Goal: Find specific page/section: Find specific page/section

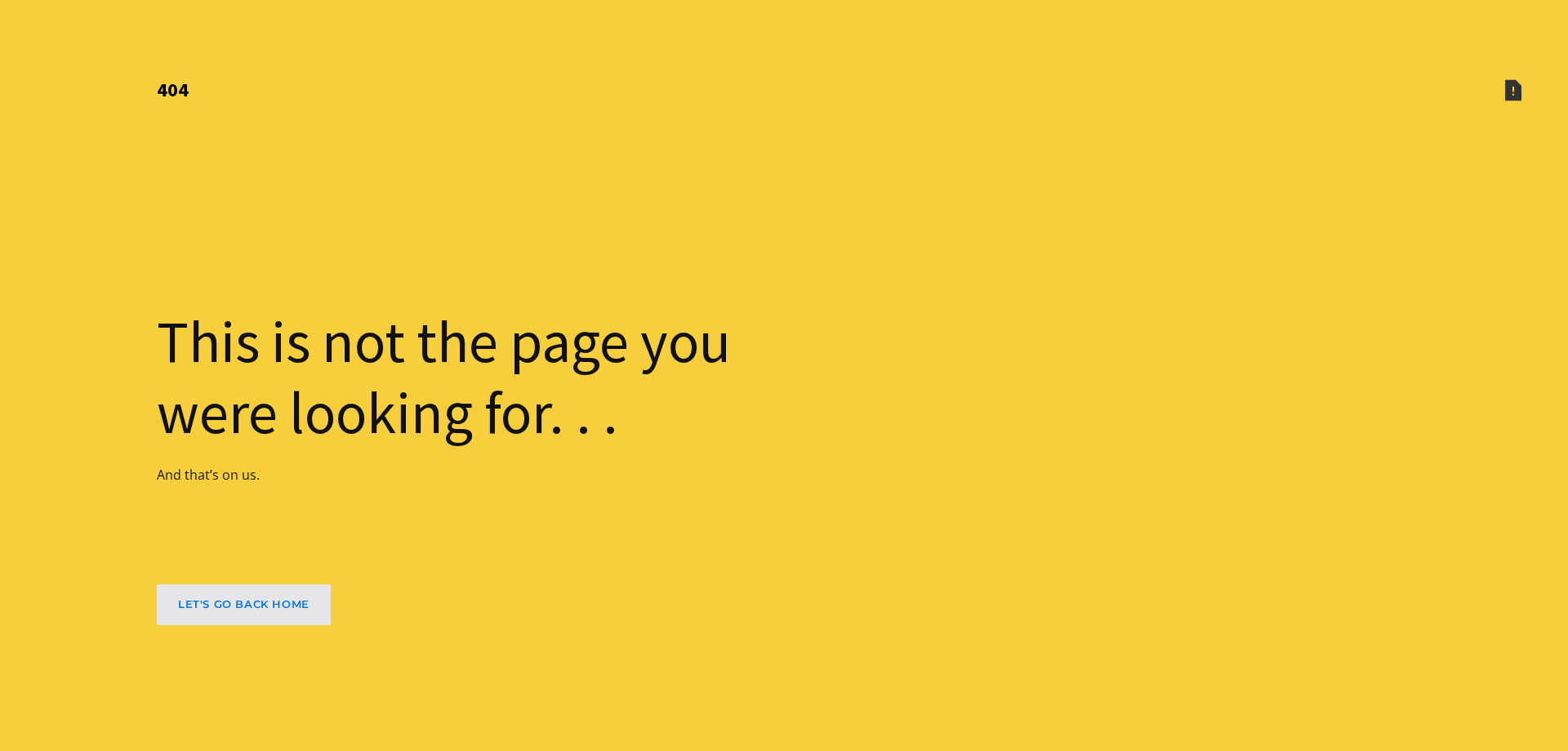
click at [234, 607] on div "let's go back home" at bounding box center [244, 604] width 131 height 13
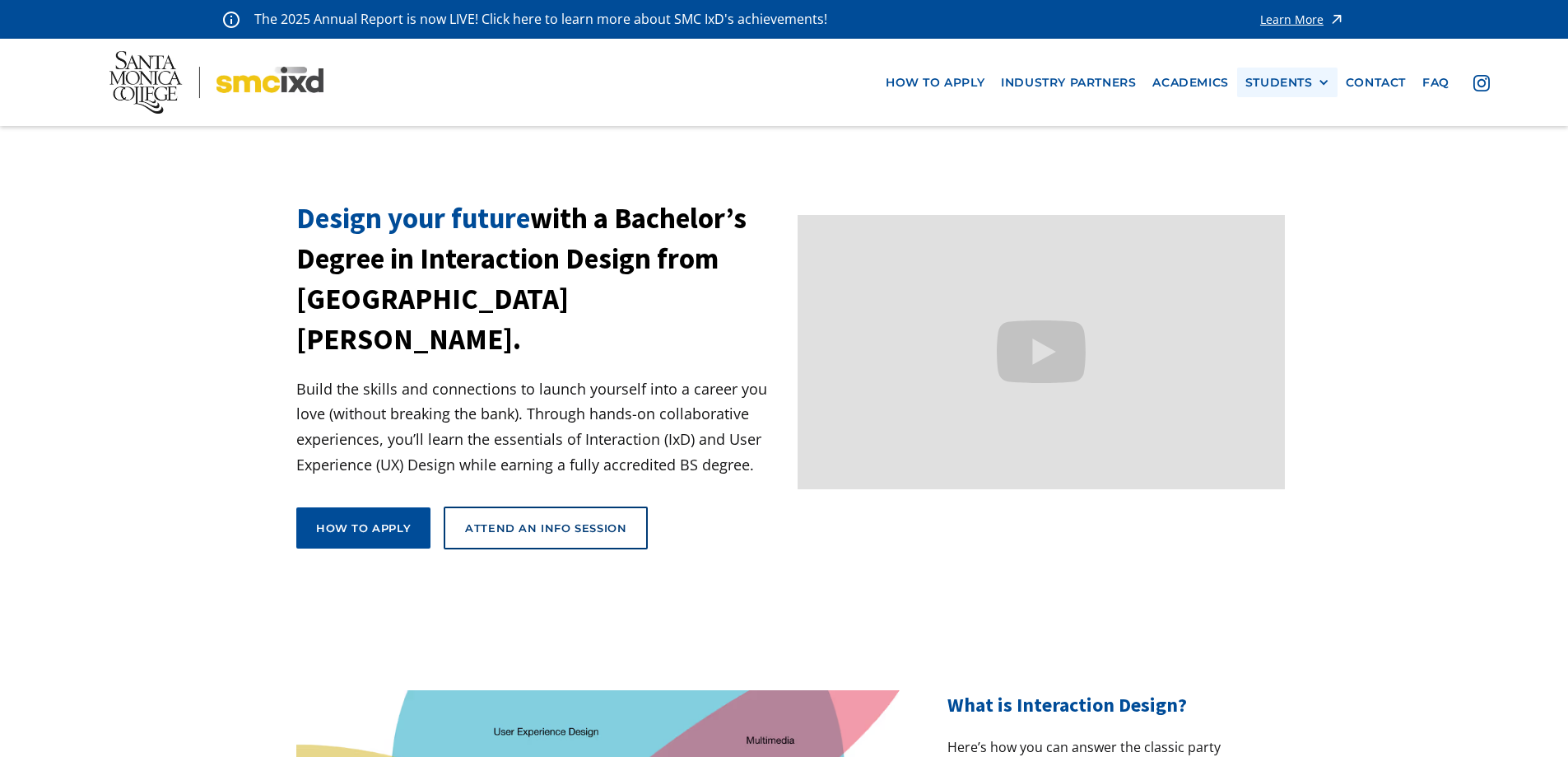
click at [1278, 73] on div "STUDENTS PROspective Students GRAD SHOW 2025 Current Students Alumni" at bounding box center [1287, 83] width 101 height 30
click at [1283, 85] on div "STUDENTS" at bounding box center [1279, 83] width 68 height 14
click at [1294, 171] on link "Alumni" at bounding box center [1319, 173] width 149 height 30
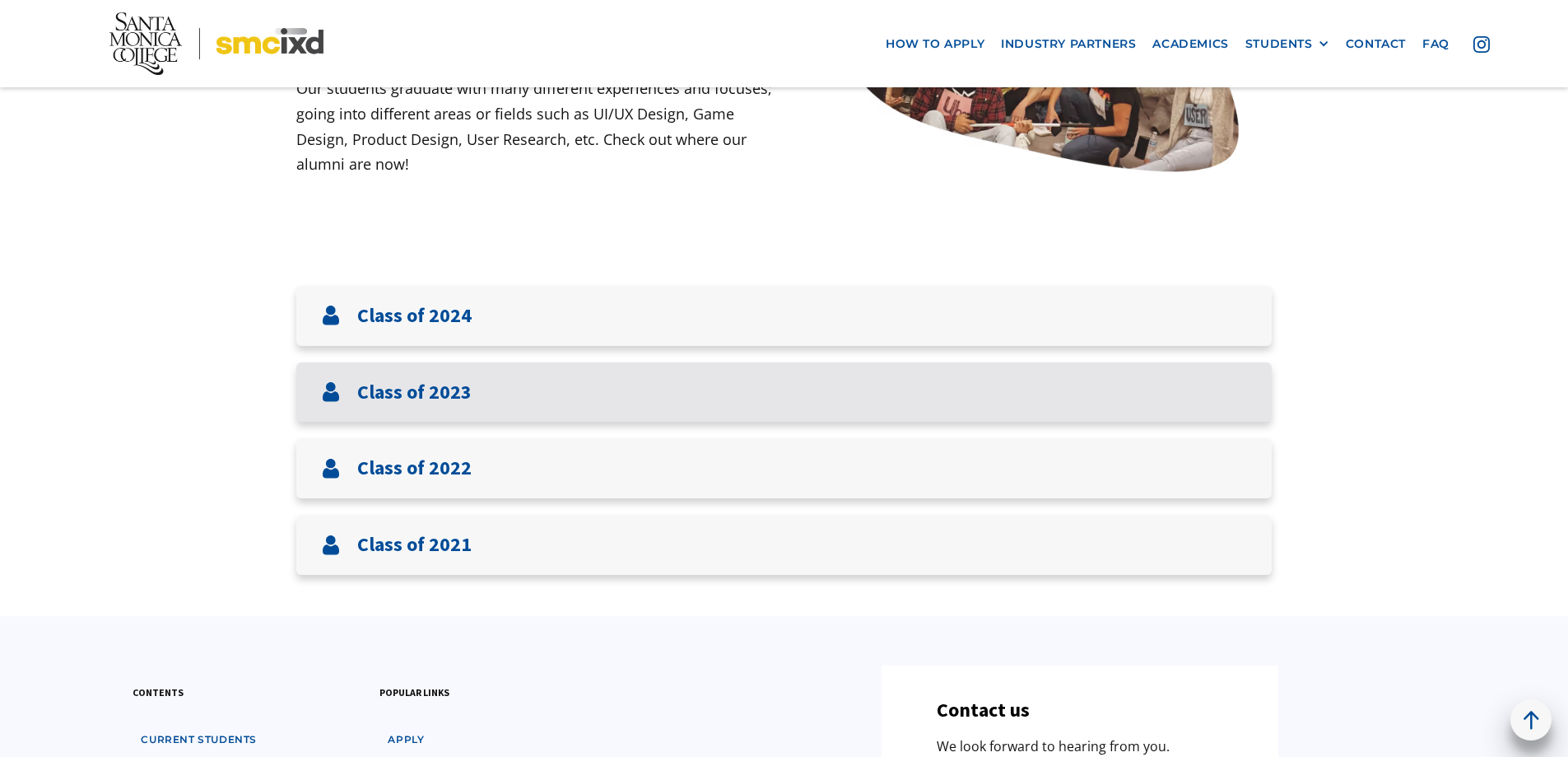
scroll to position [494, 0]
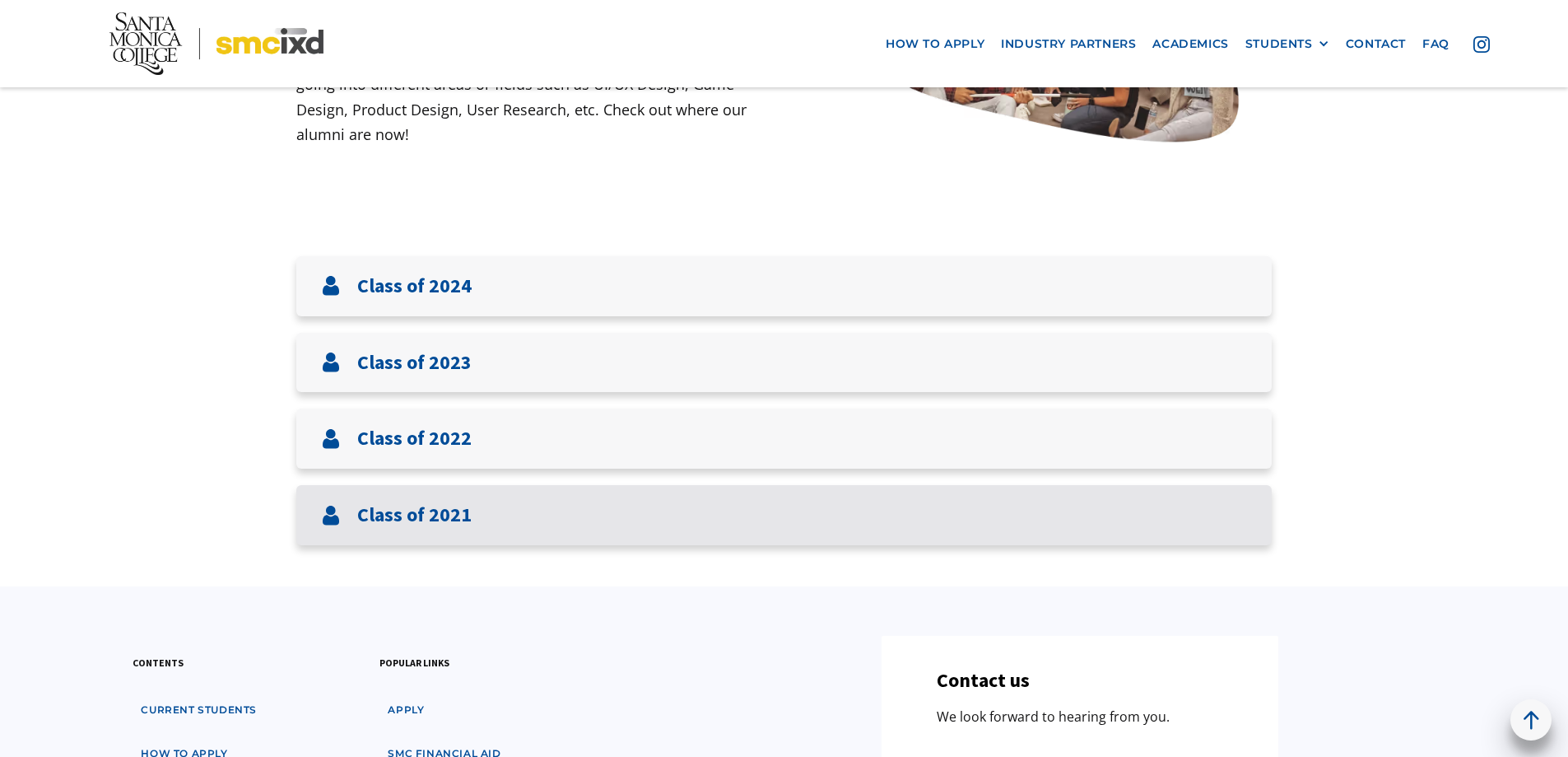
click at [458, 526] on h3 "Class of 2021" at bounding box center [414, 514] width 115 height 24
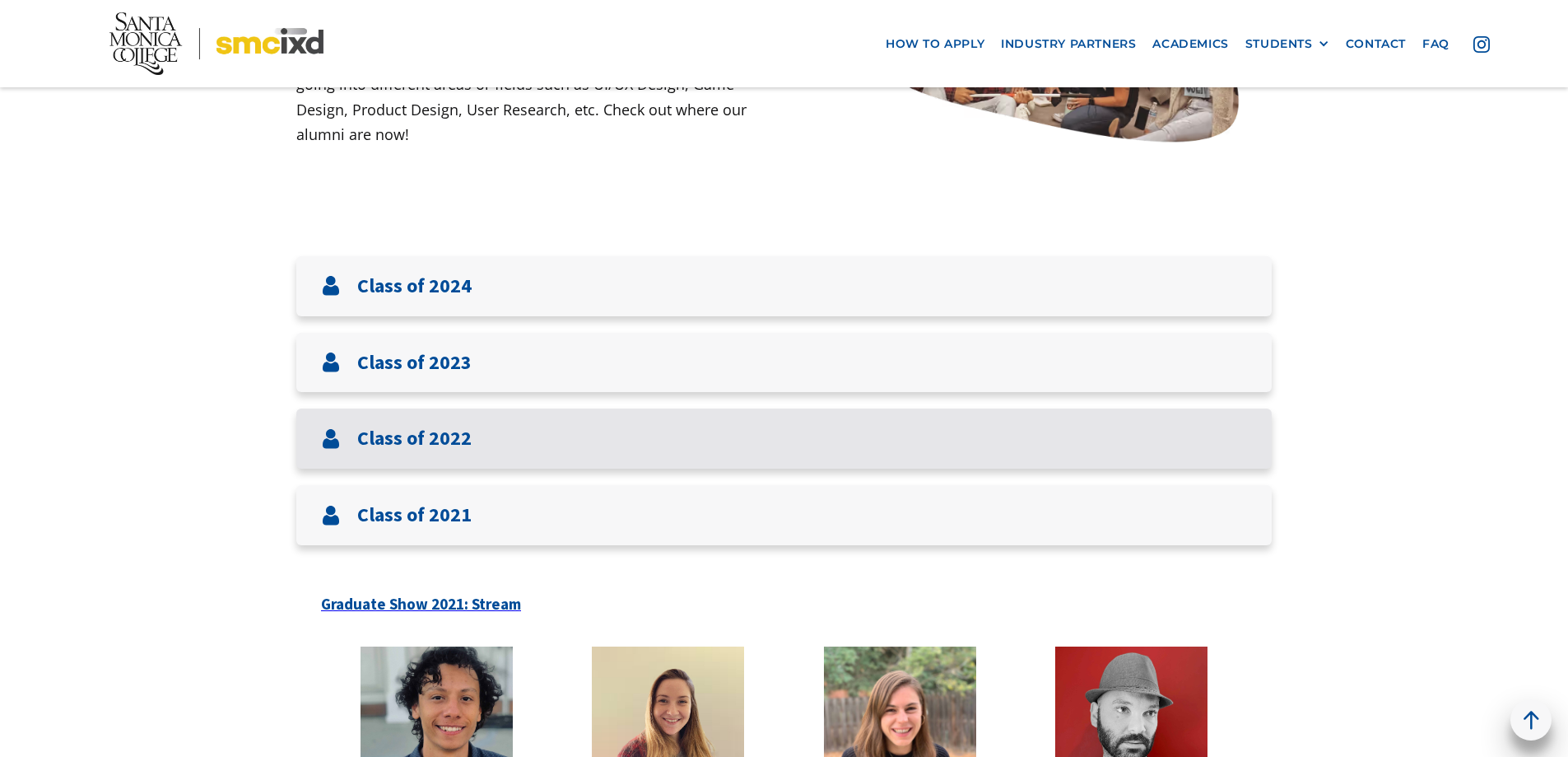
click at [452, 453] on div "Class of 2022" at bounding box center [784, 439] width 976 height 60
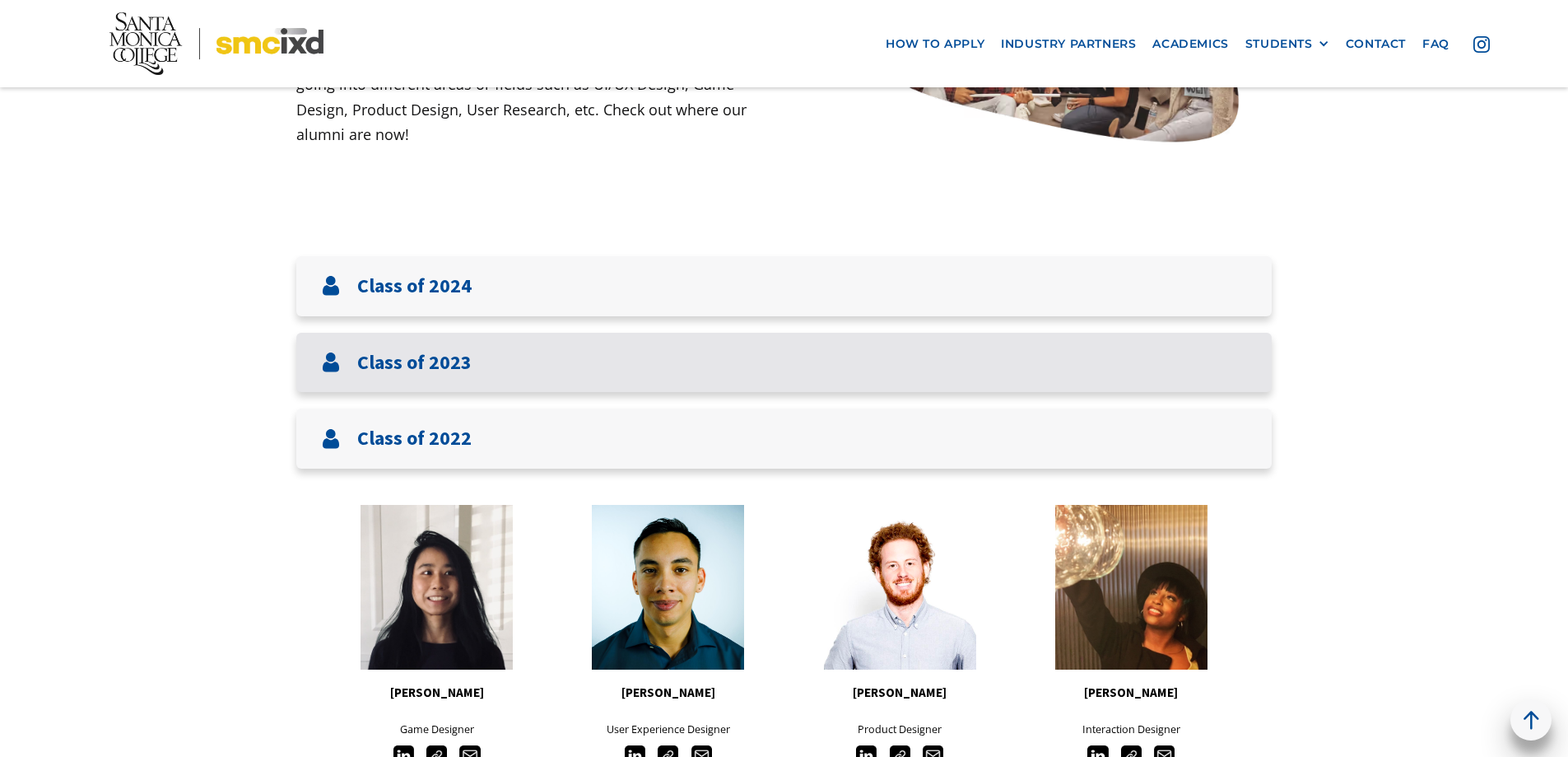
click at [452, 382] on div "Class of 2023" at bounding box center [784, 363] width 976 height 60
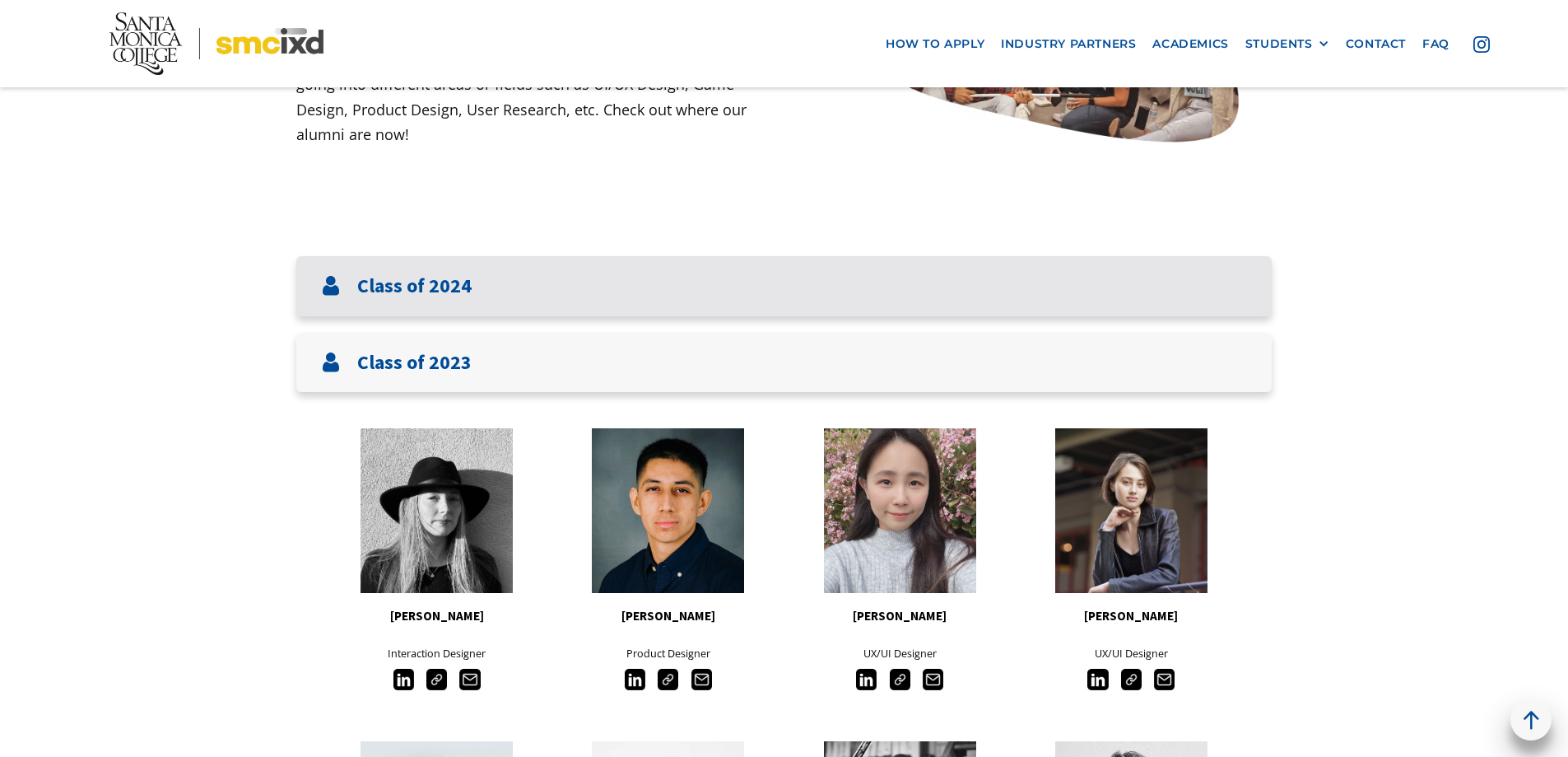
click at [480, 293] on div "Class of 2024" at bounding box center [784, 286] width 976 height 60
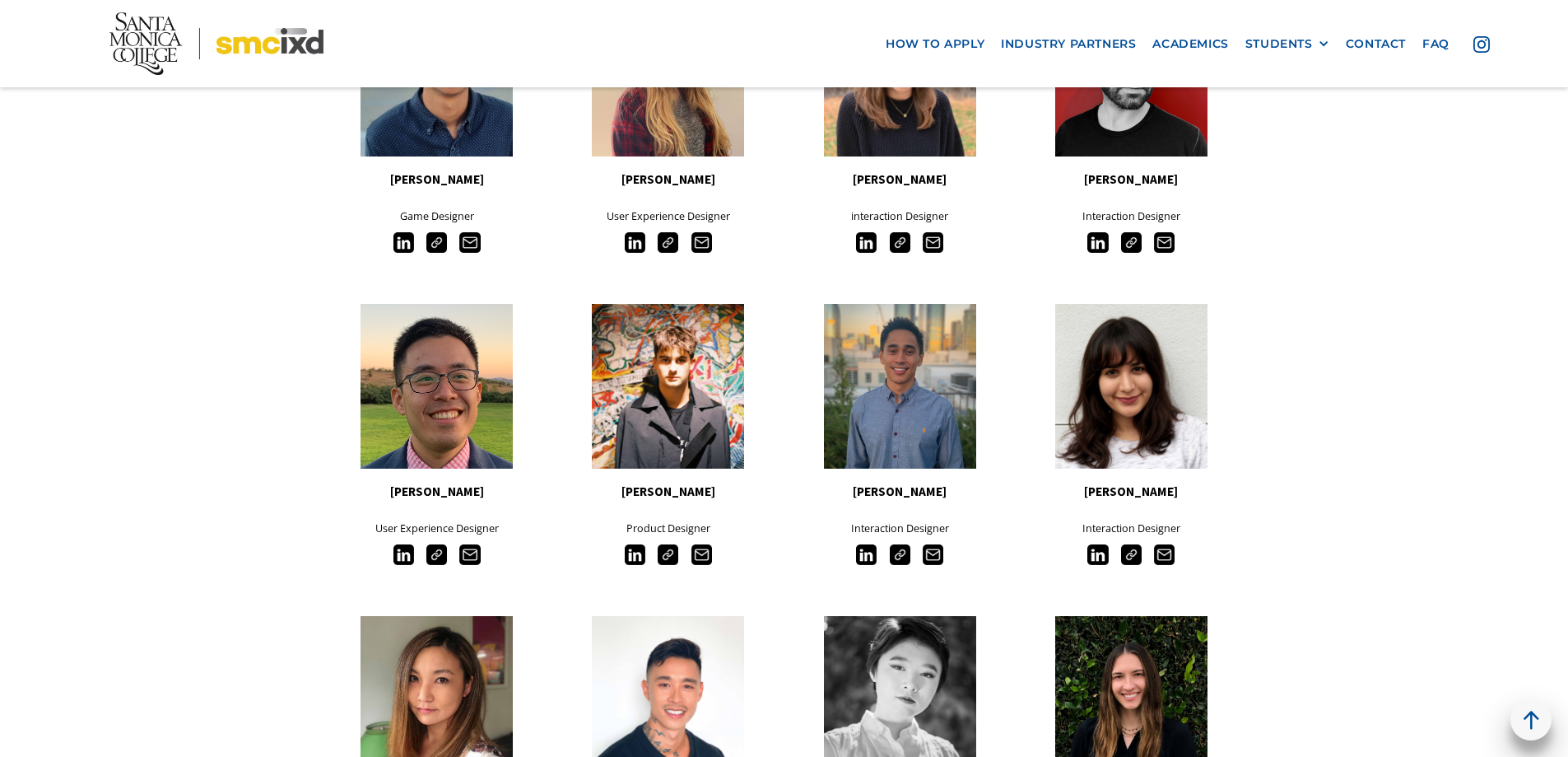
scroll to position [6998, 0]
